Goal: Information Seeking & Learning: Learn about a topic

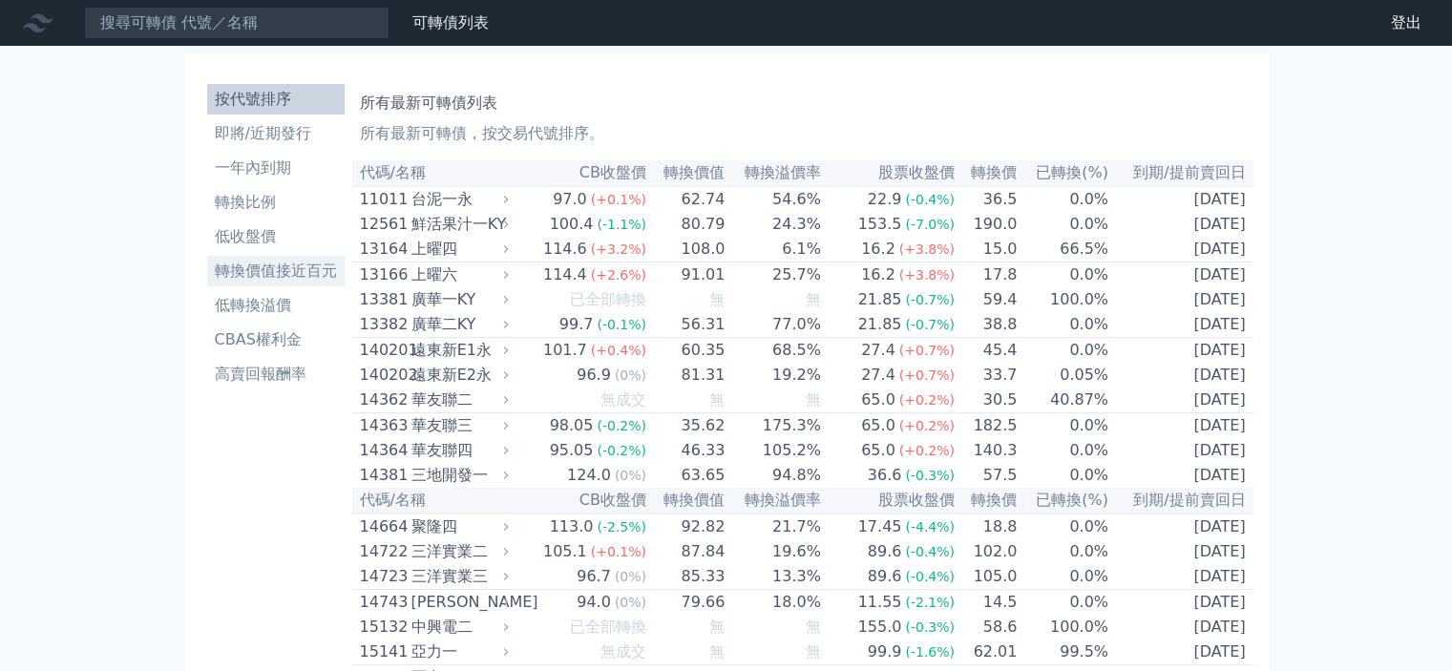
click at [298, 281] on li "轉換價值接近百元" at bounding box center [276, 271] width 138 height 23
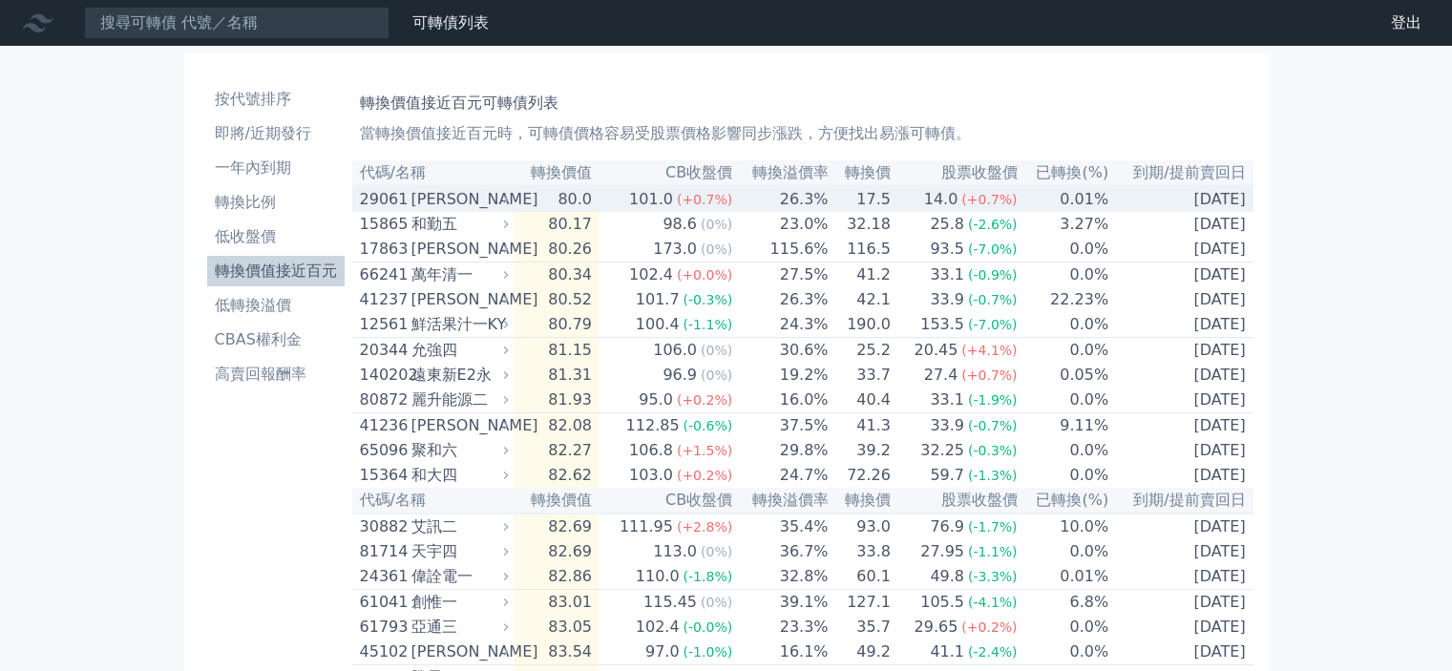
click at [580, 202] on td "80.0" at bounding box center [557, 199] width 86 height 26
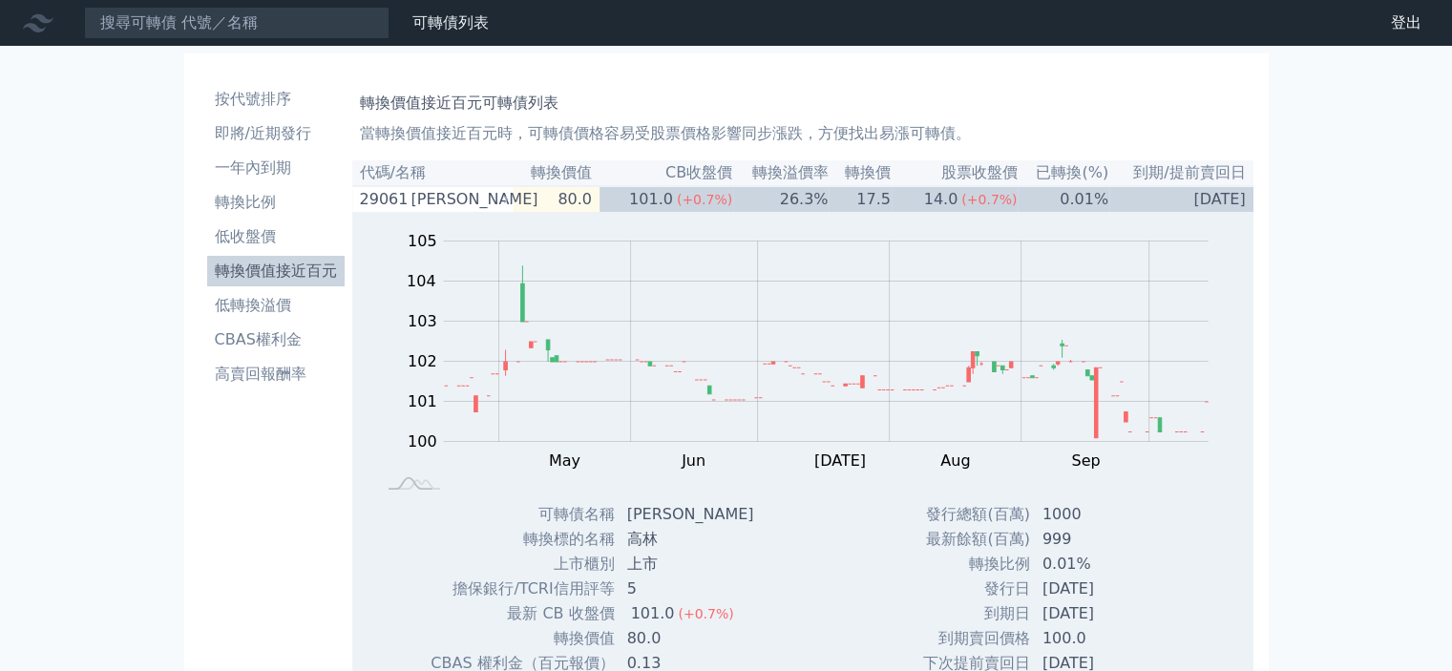
click at [591, 171] on th "轉換價值" at bounding box center [557, 173] width 86 height 26
click at [623, 172] on th "CB收盤價" at bounding box center [667, 173] width 134 height 26
click at [592, 198] on td "80.0" at bounding box center [557, 199] width 86 height 26
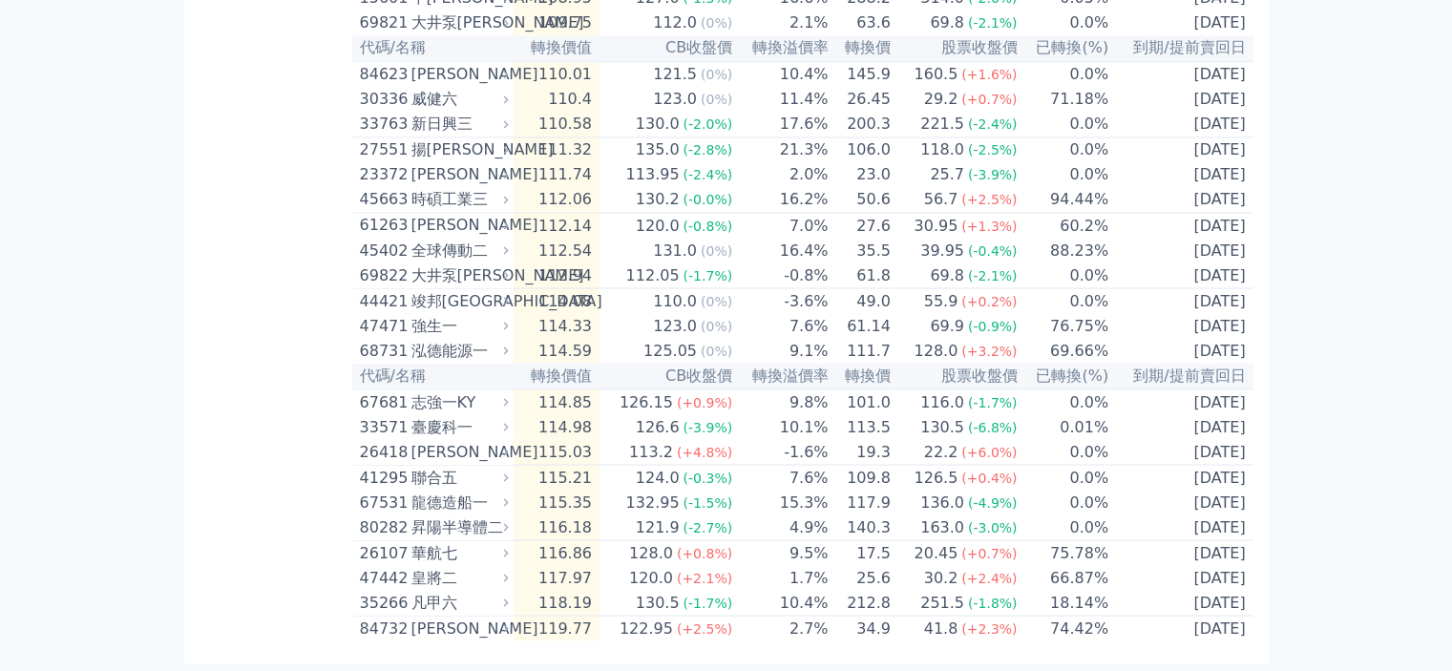
scroll to position [3682, 0]
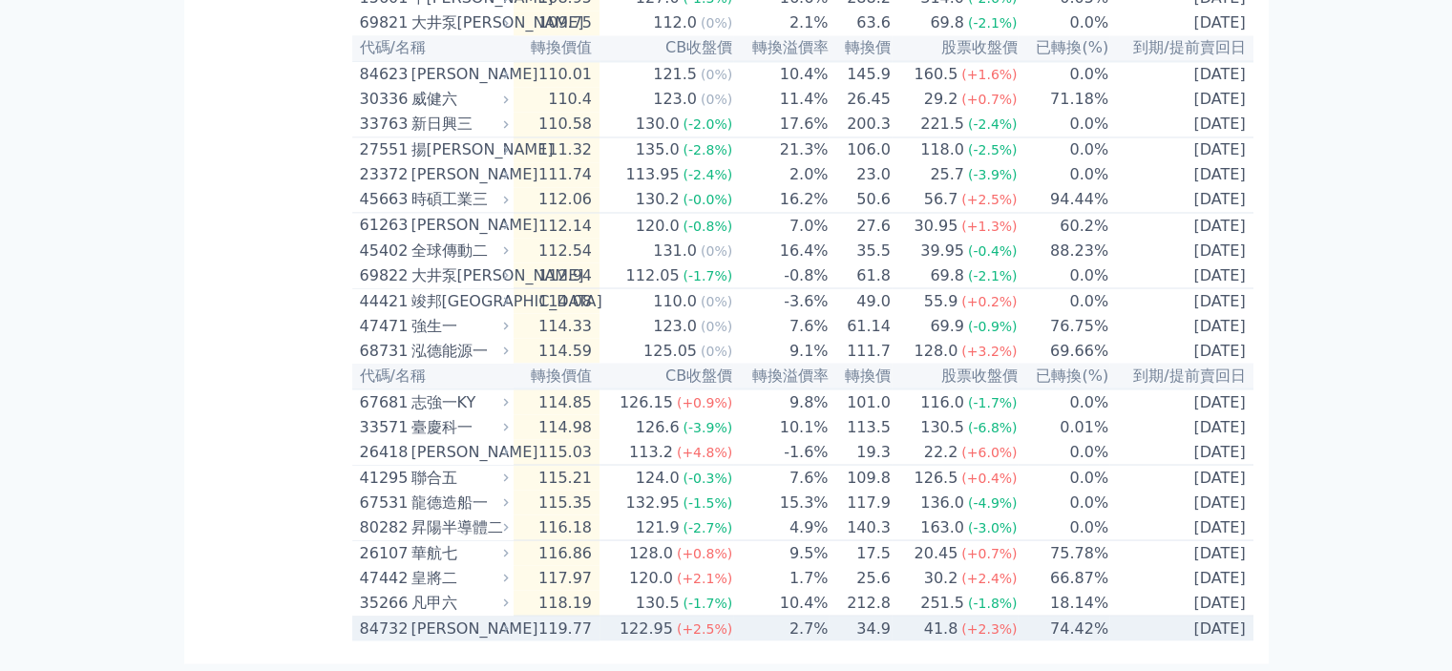
click at [763, 628] on td "2.7%" at bounding box center [780, 629] width 95 height 26
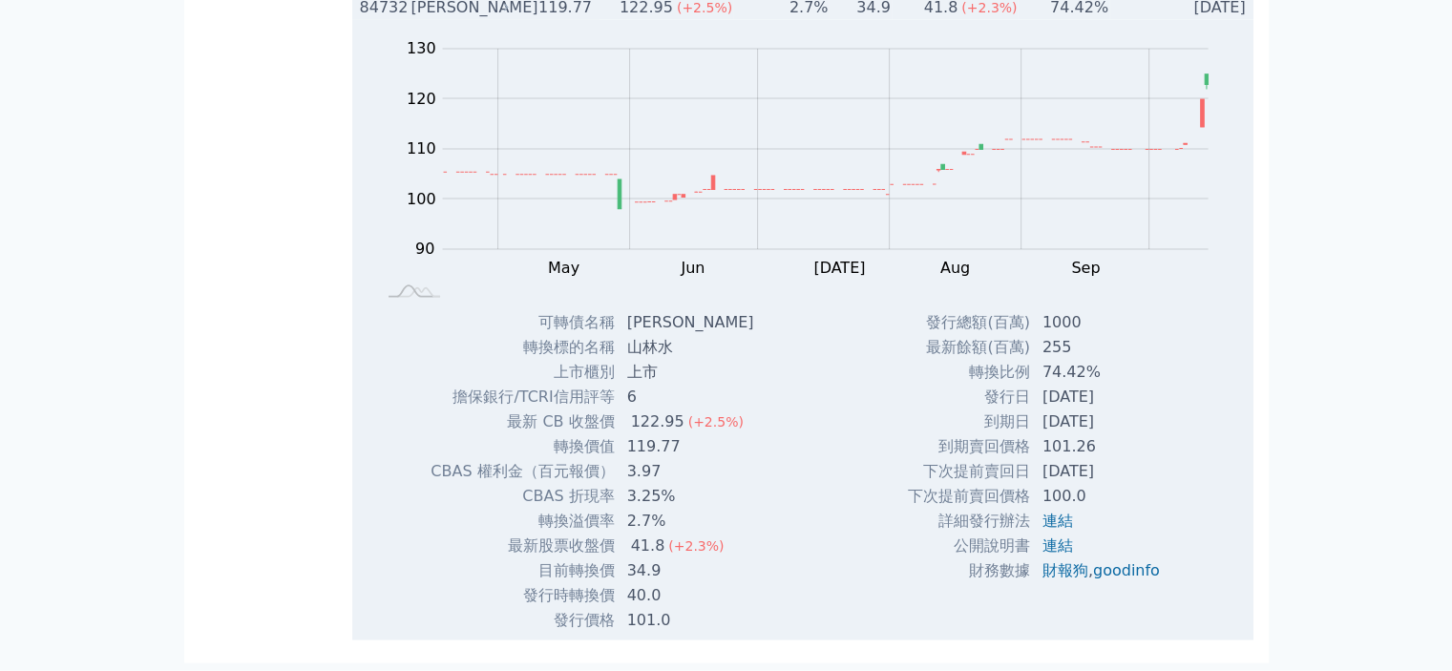
scroll to position [4304, 0]
drag, startPoint x: 620, startPoint y: 450, endPoint x: 674, endPoint y: 450, distance: 54.4
click at [674, 450] on td "119.77" at bounding box center [693, 447] width 154 height 25
drag, startPoint x: 620, startPoint y: 598, endPoint x: 656, endPoint y: 600, distance: 36.3
click at [656, 600] on td "40.0" at bounding box center [693, 595] width 154 height 25
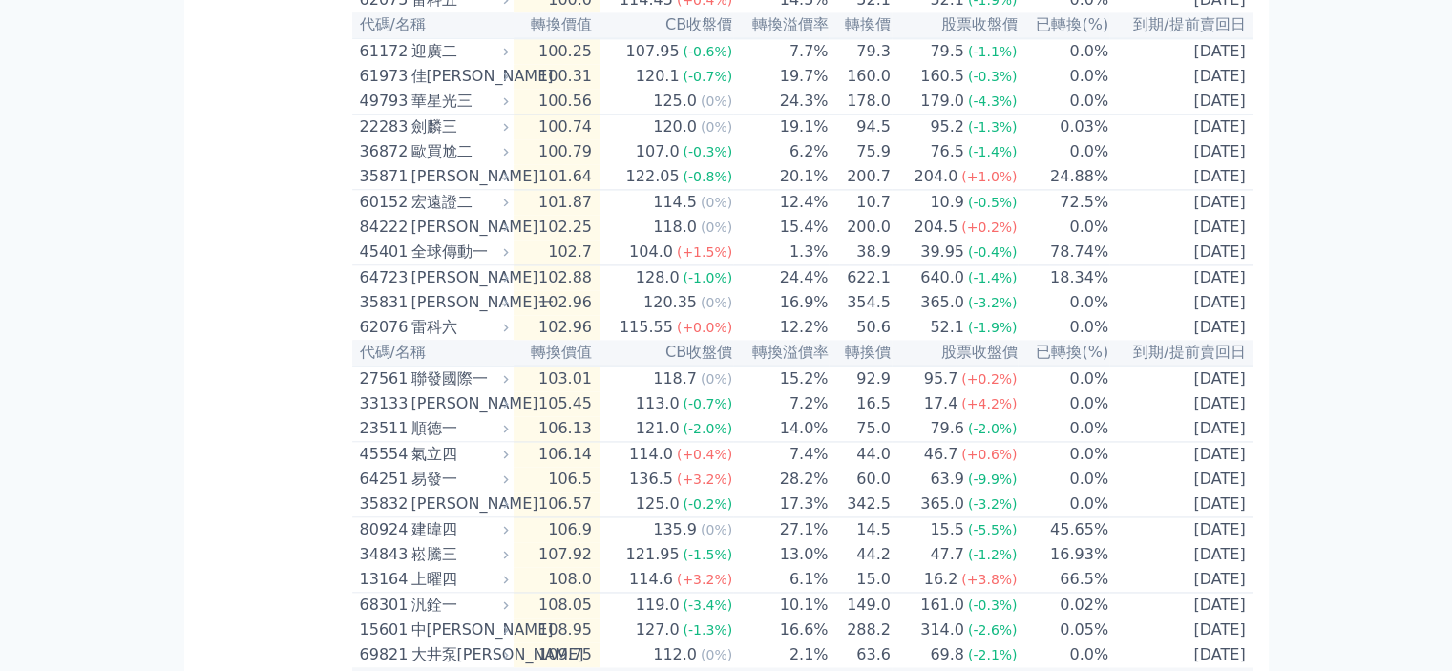
scroll to position [2744, 0]
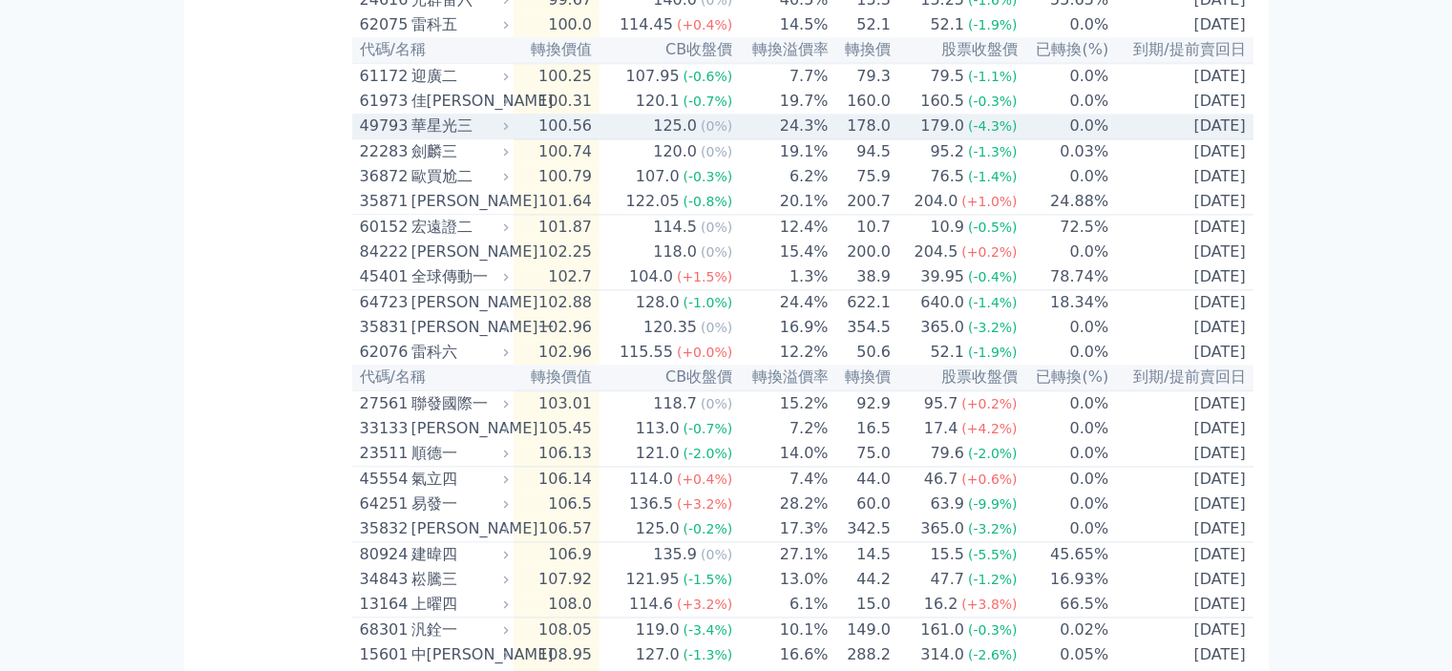
click at [595, 139] on td "100.56" at bounding box center [557, 127] width 86 height 26
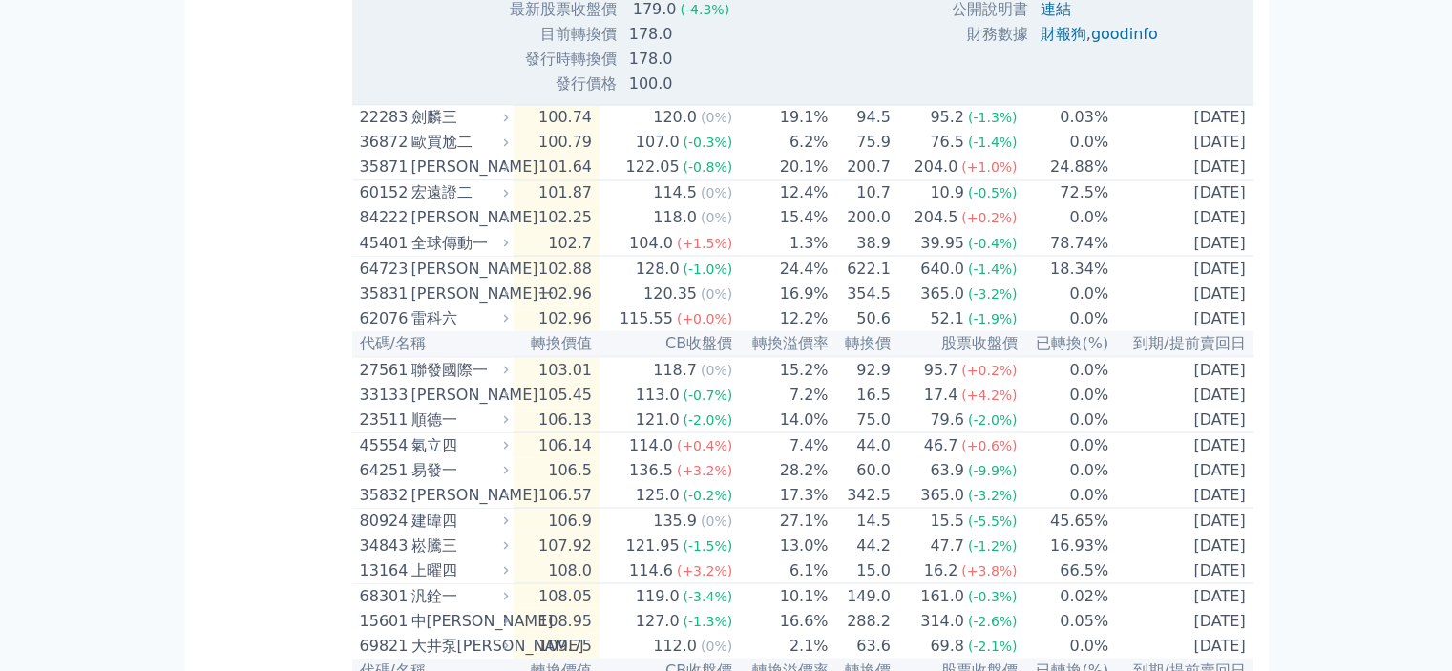
scroll to position [3412, 0]
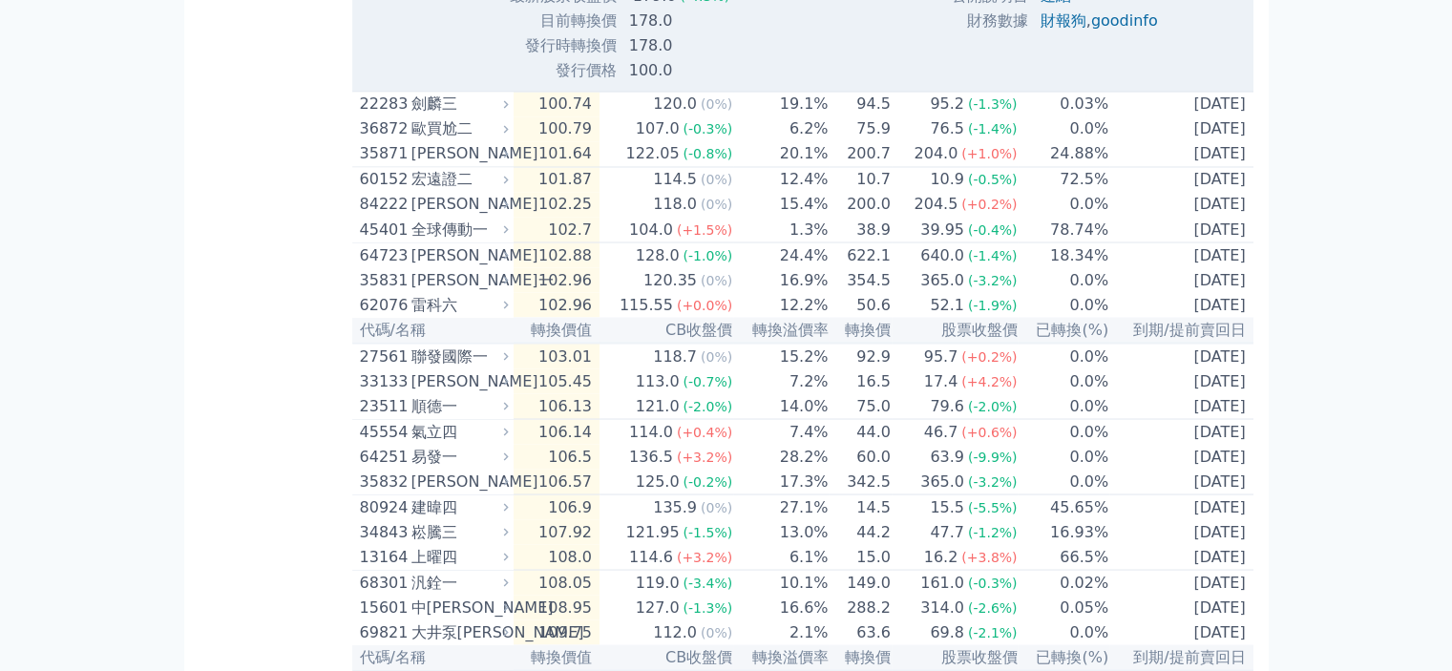
drag, startPoint x: 1215, startPoint y: 278, endPoint x: 1118, endPoint y: 39, distance: 257.5
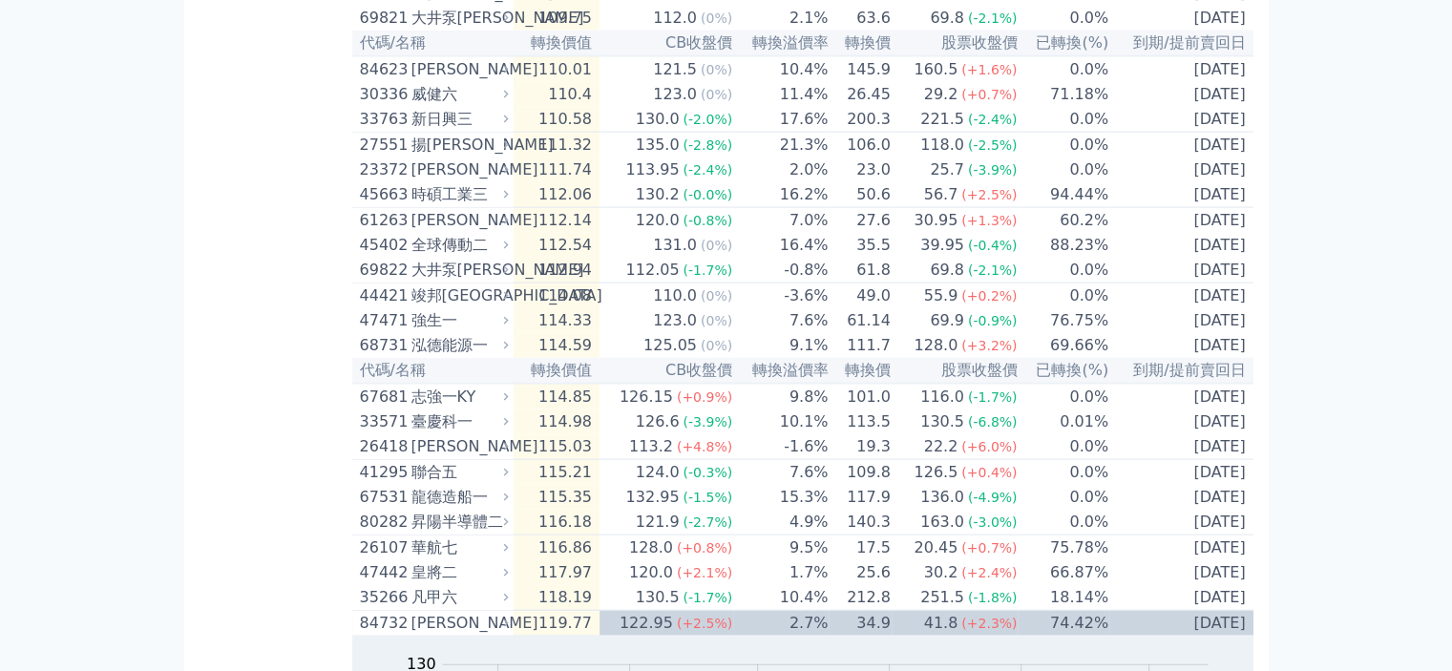
scroll to position [4018, 0]
